Goal: Task Accomplishment & Management: Manage account settings

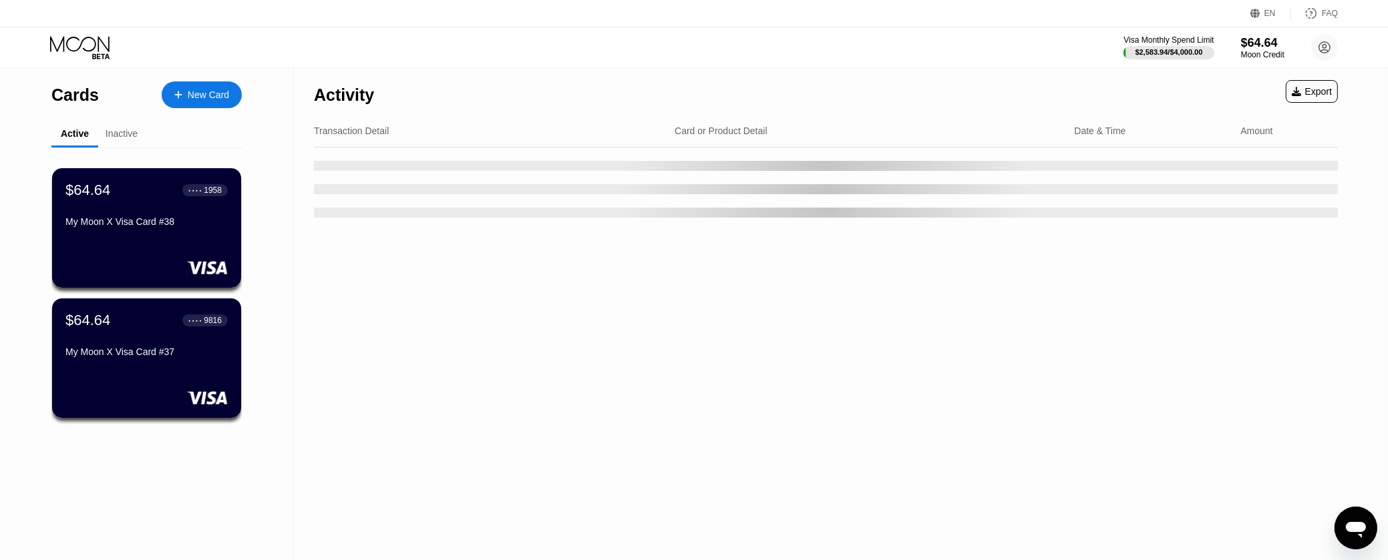
click at [313, 261] on div "Activity Export Transaction Detail Card or Product Detail Date & Time Amount" at bounding box center [826, 474] width 1064 height 813
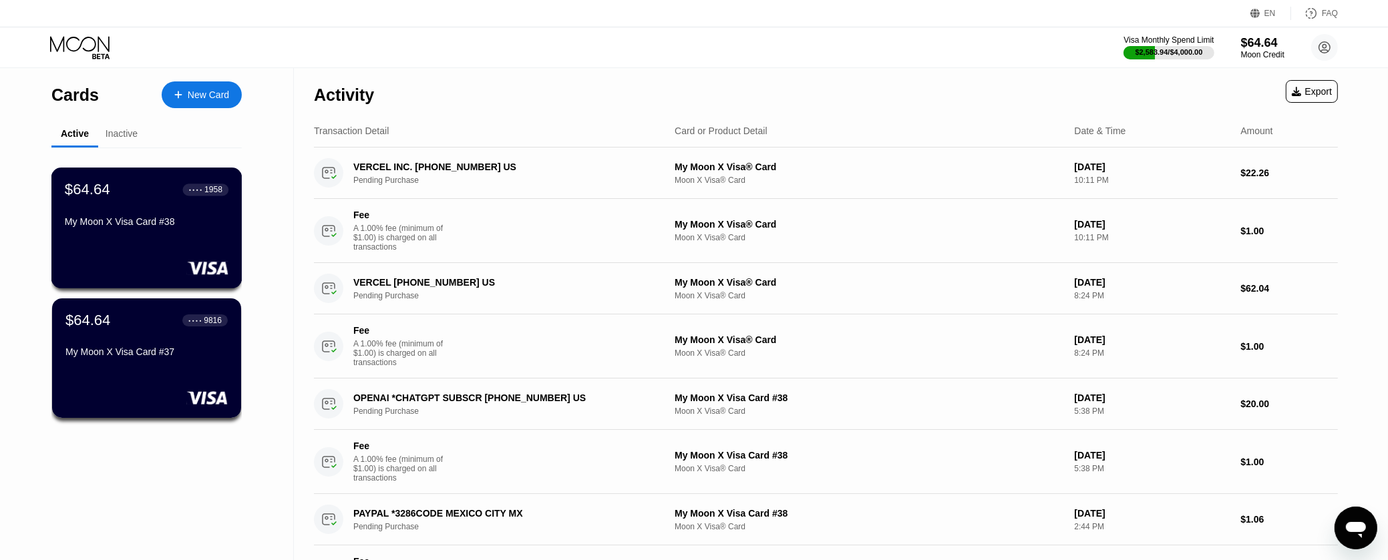
click at [159, 204] on div "$64.64 ● ● ● ● 1958 My Moon X Visa Card #38" at bounding box center [147, 206] width 164 height 51
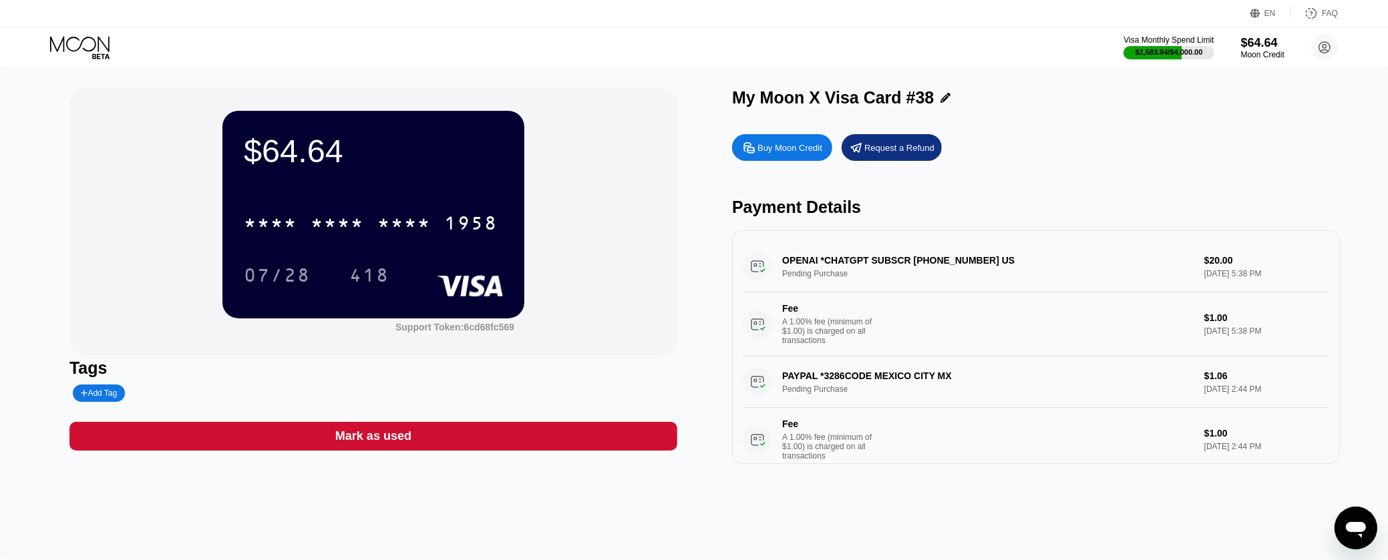
click at [466, 445] on div "Mark as used" at bounding box center [373, 436] width 608 height 29
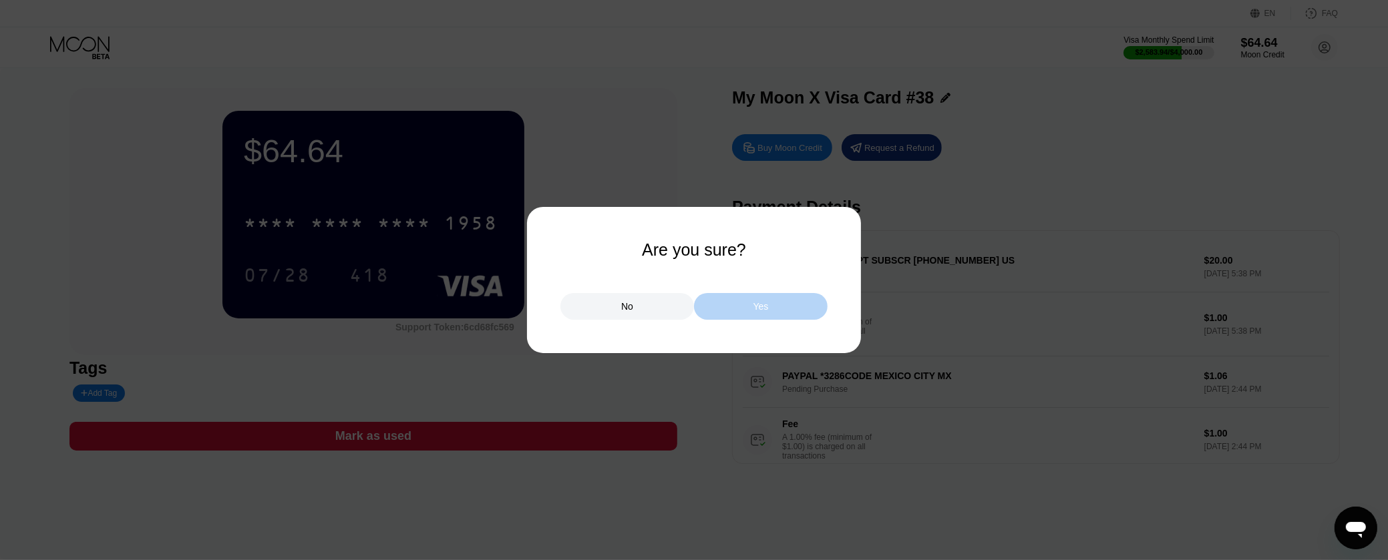
click at [774, 315] on div "Yes" at bounding box center [761, 306] width 134 height 27
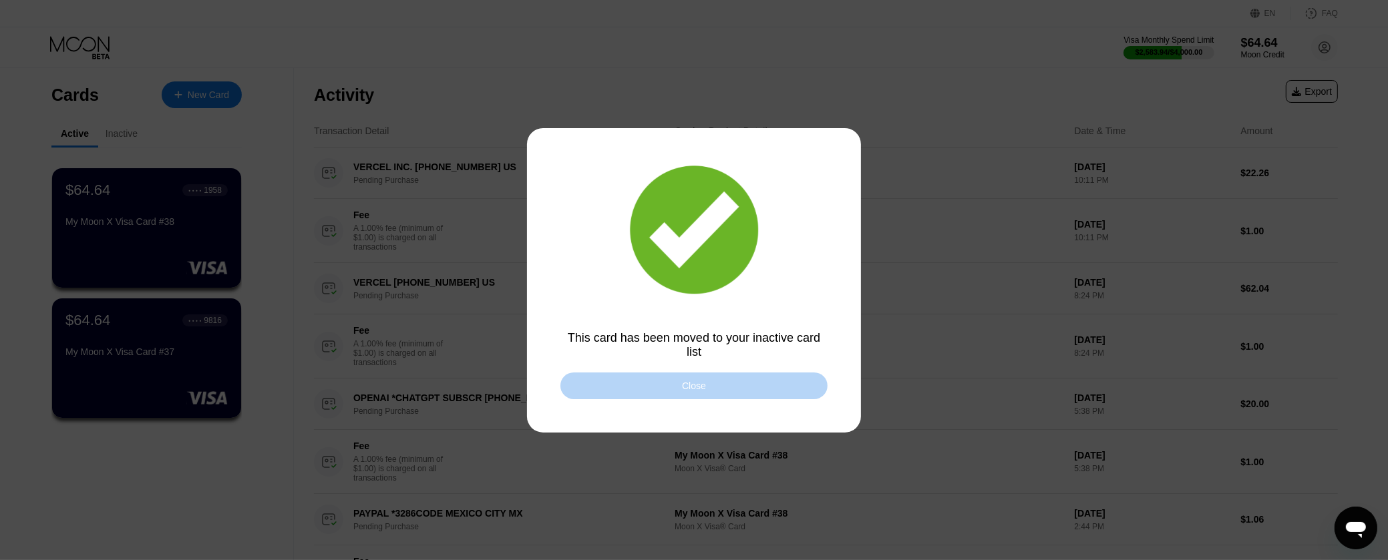
drag, startPoint x: 766, startPoint y: 382, endPoint x: 605, endPoint y: 401, distance: 162.1
click at [766, 383] on div "Close" at bounding box center [693, 386] width 267 height 27
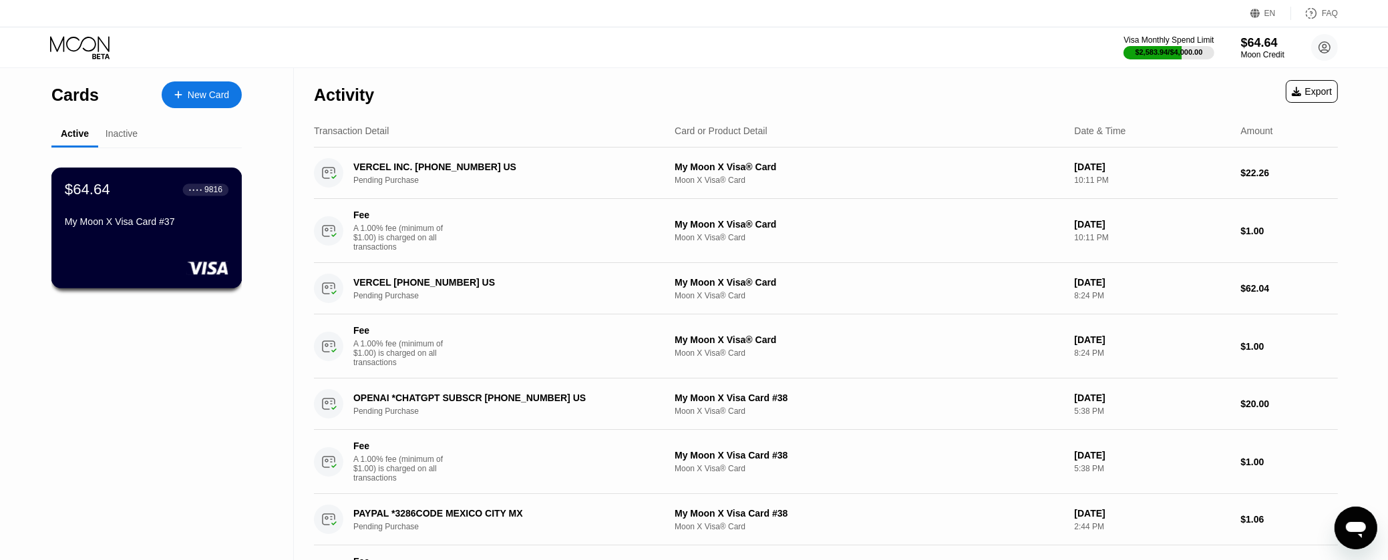
click at [146, 193] on div "$64.64 ● ● ● ● 9816" at bounding box center [147, 189] width 164 height 17
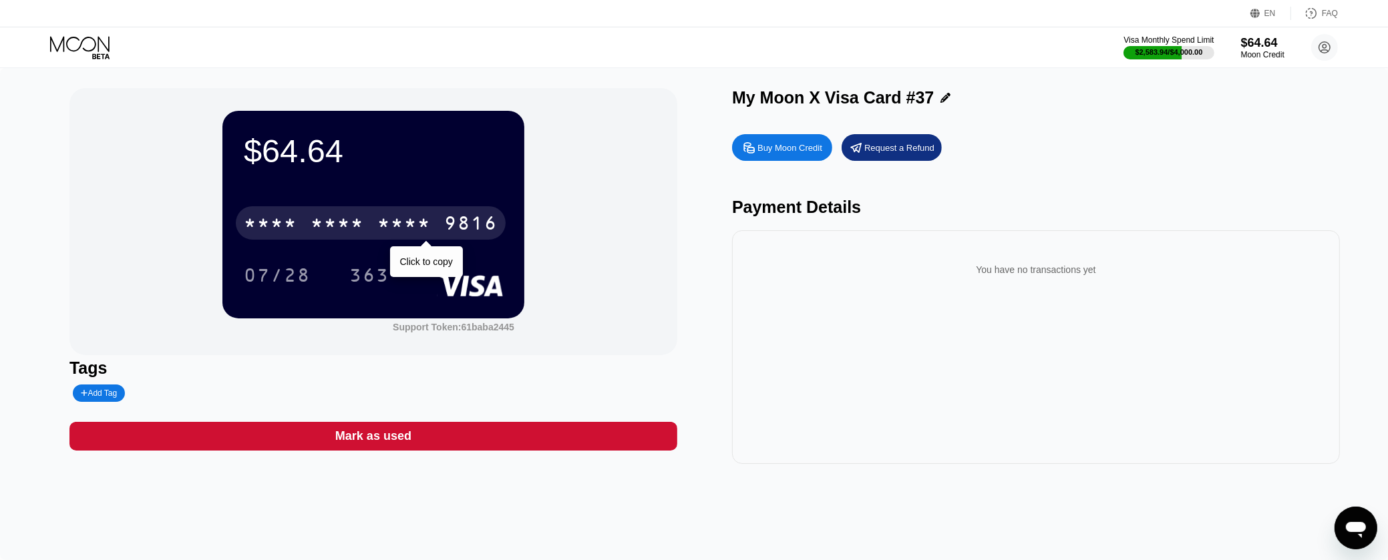
click at [438, 221] on div "* * * * * * * * * * * * 9816" at bounding box center [371, 222] width 270 height 33
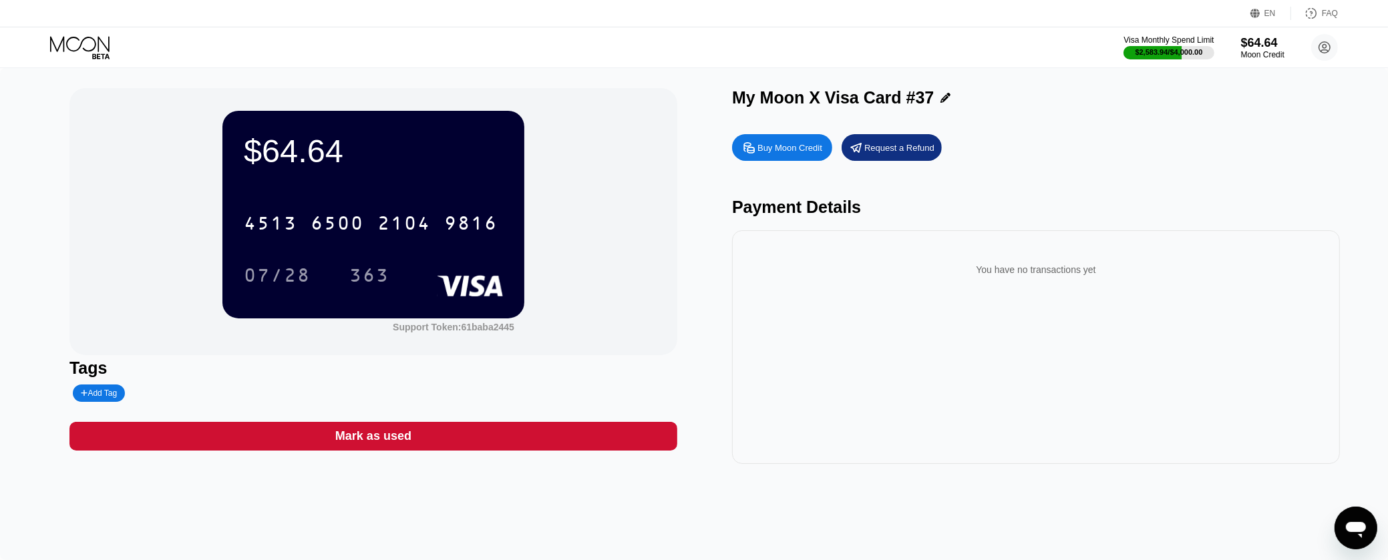
click at [41, 219] on div "$64.64 4513 6500 2104 9816 07/28 363 Support Token: 61baba2445 Tags Add Tag Mar…" at bounding box center [694, 314] width 1388 height 492
